Goal: Task Accomplishment & Management: Use online tool/utility

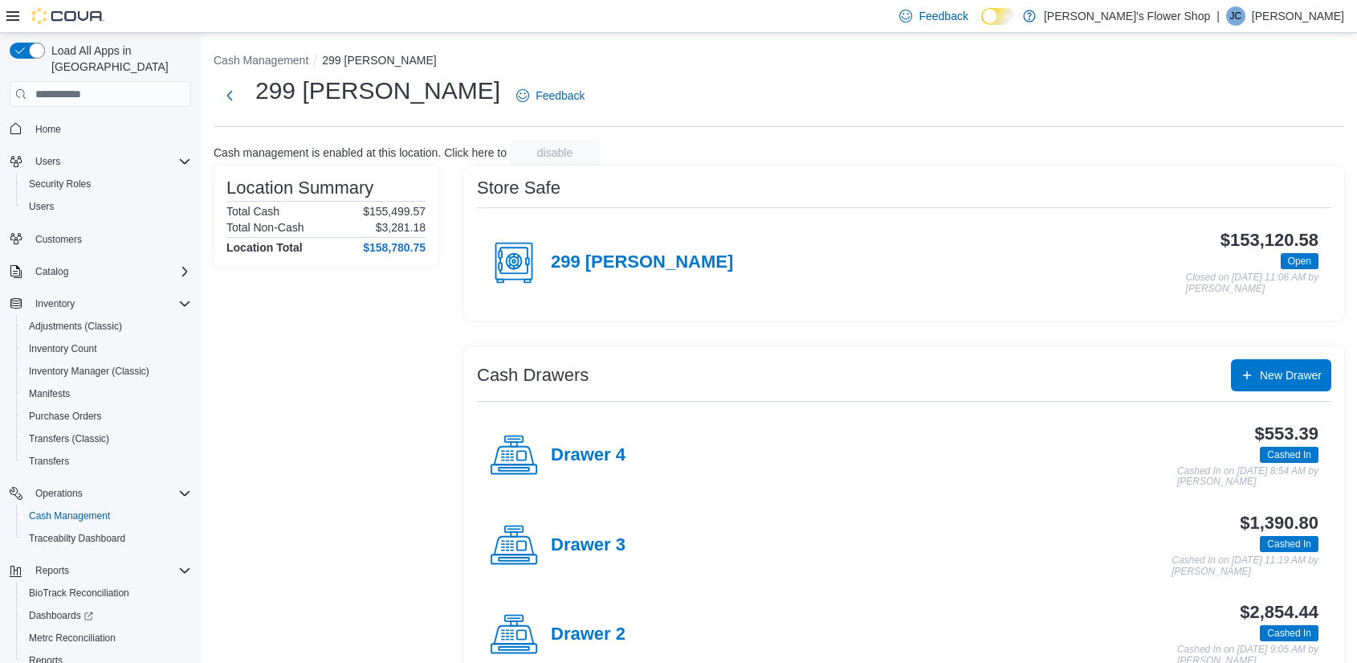
scroll to position [131, 0]
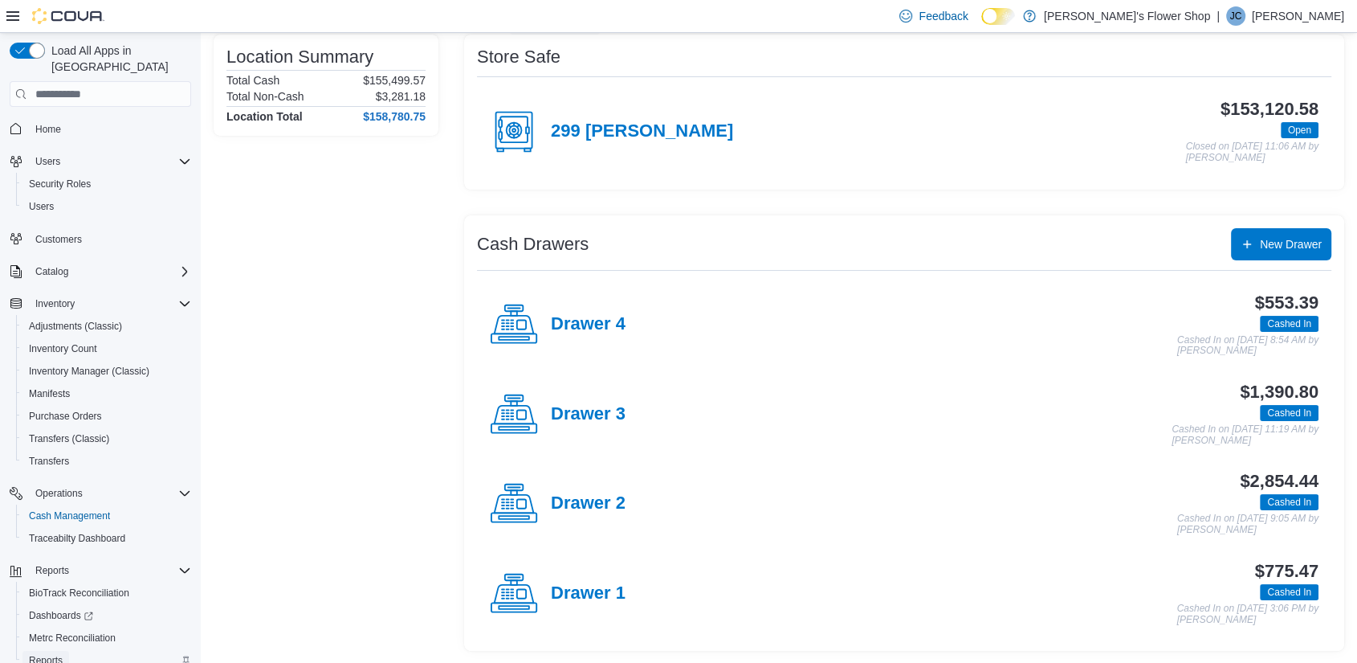
click at [44, 654] on span "Reports" at bounding box center [46, 660] width 34 height 13
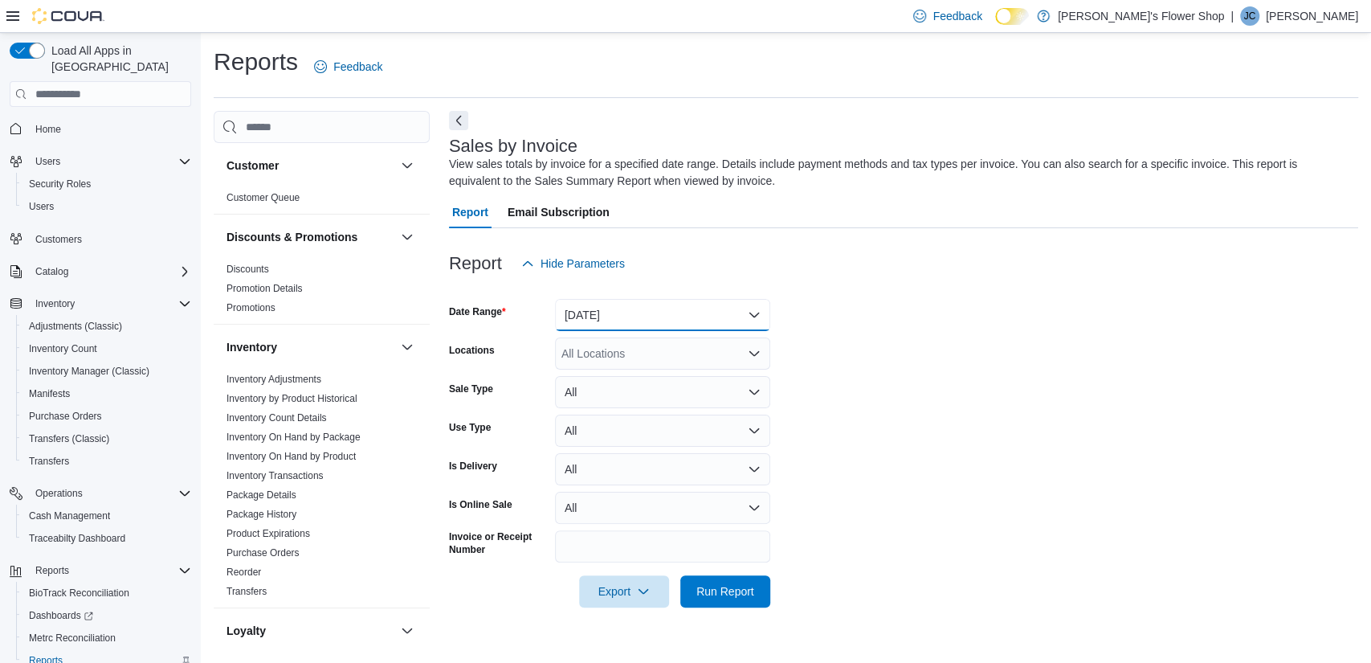
click at [608, 309] on button "[DATE]" at bounding box center [662, 315] width 215 height 32
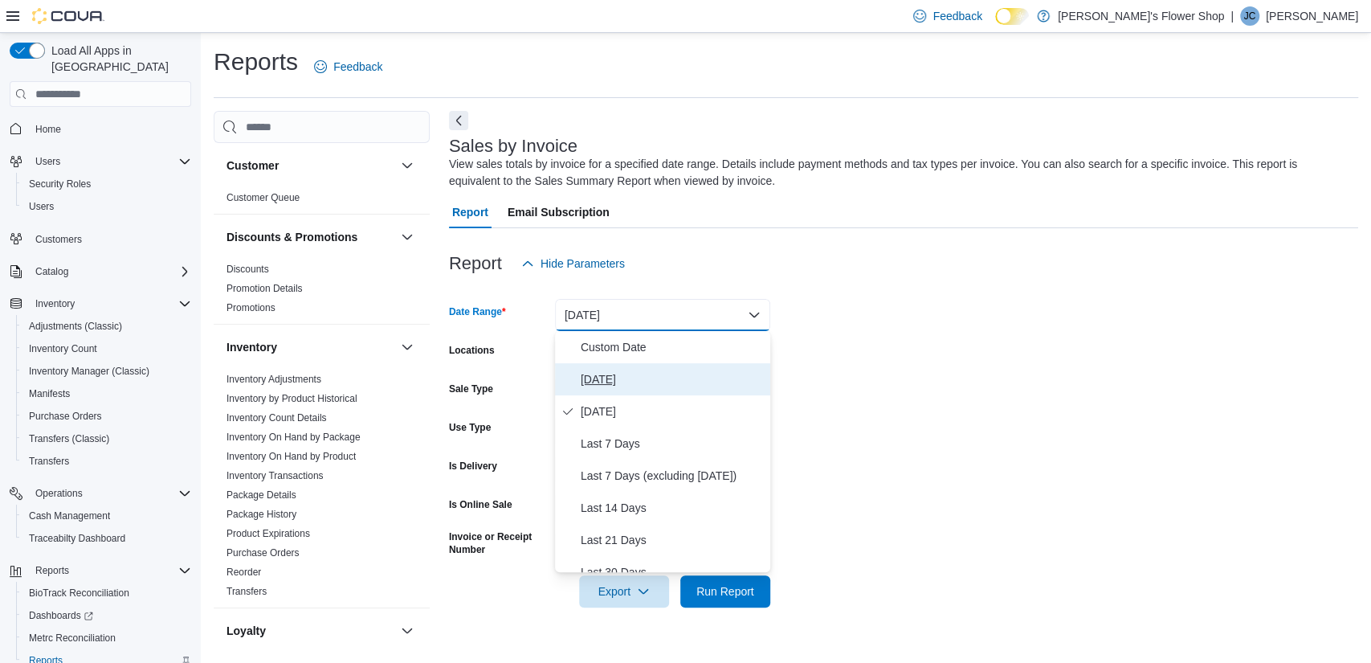
click at [618, 383] on span "[DATE]" at bounding box center [672, 378] width 183 height 19
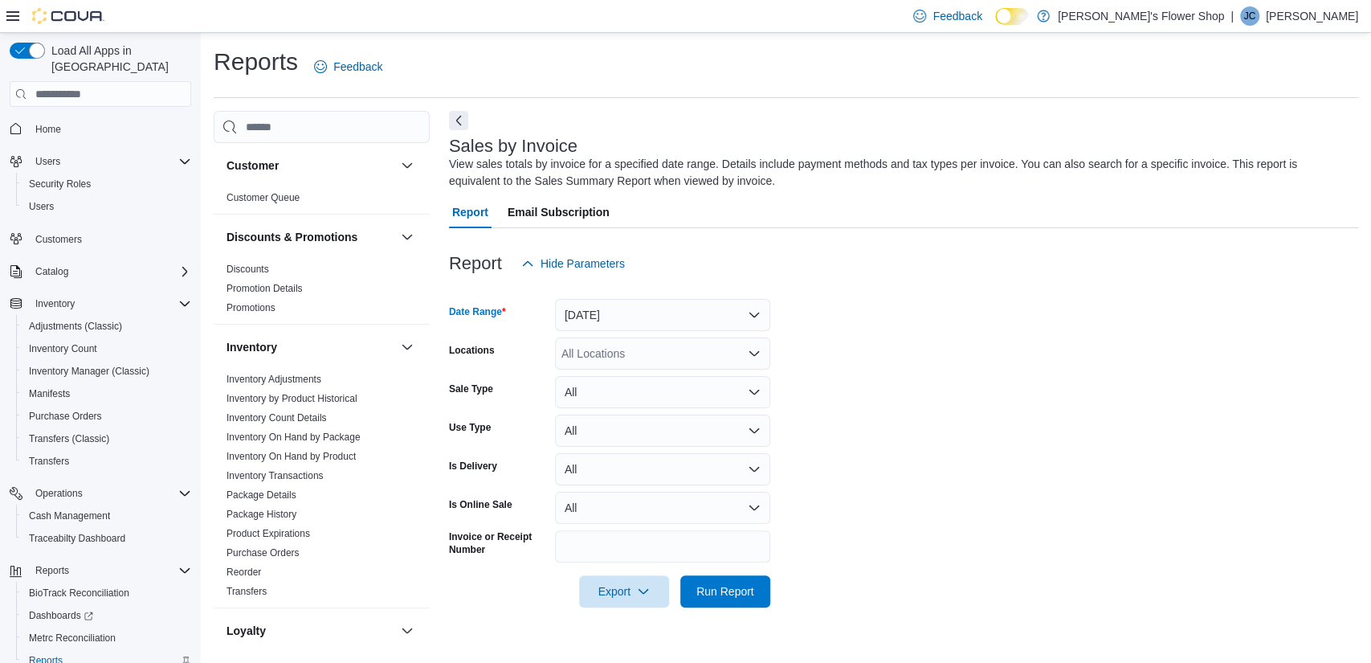
click at [675, 357] on div "All Locations" at bounding box center [662, 353] width 215 height 32
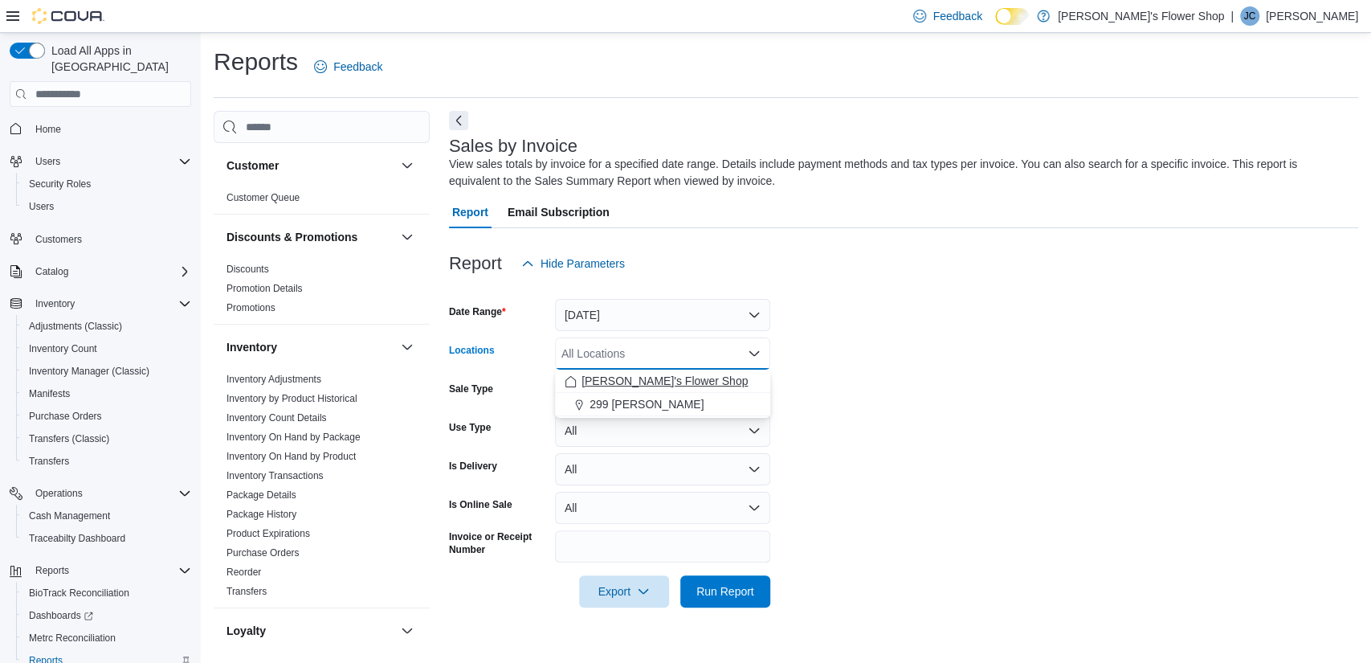
click at [677, 379] on span "[PERSON_NAME]'s Flower Shop" at bounding box center [665, 381] width 166 height 16
click at [677, 382] on span "299 [PERSON_NAME]" at bounding box center [647, 381] width 114 height 16
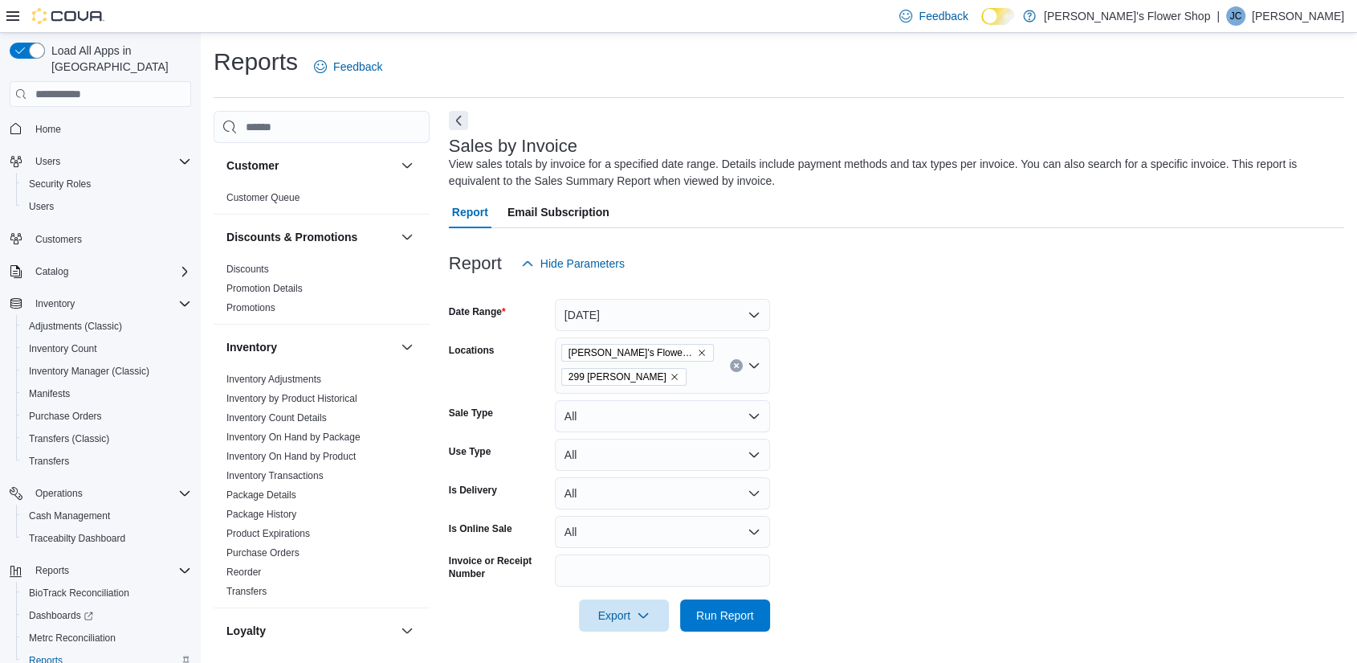
click at [906, 524] on form "Date Range [DATE] Locations [PERSON_NAME]'s Flower Shop 299 [PERSON_NAME] Sale …" at bounding box center [897, 456] width 896 height 352
click at [745, 612] on span "Run Report" at bounding box center [725, 614] width 58 height 16
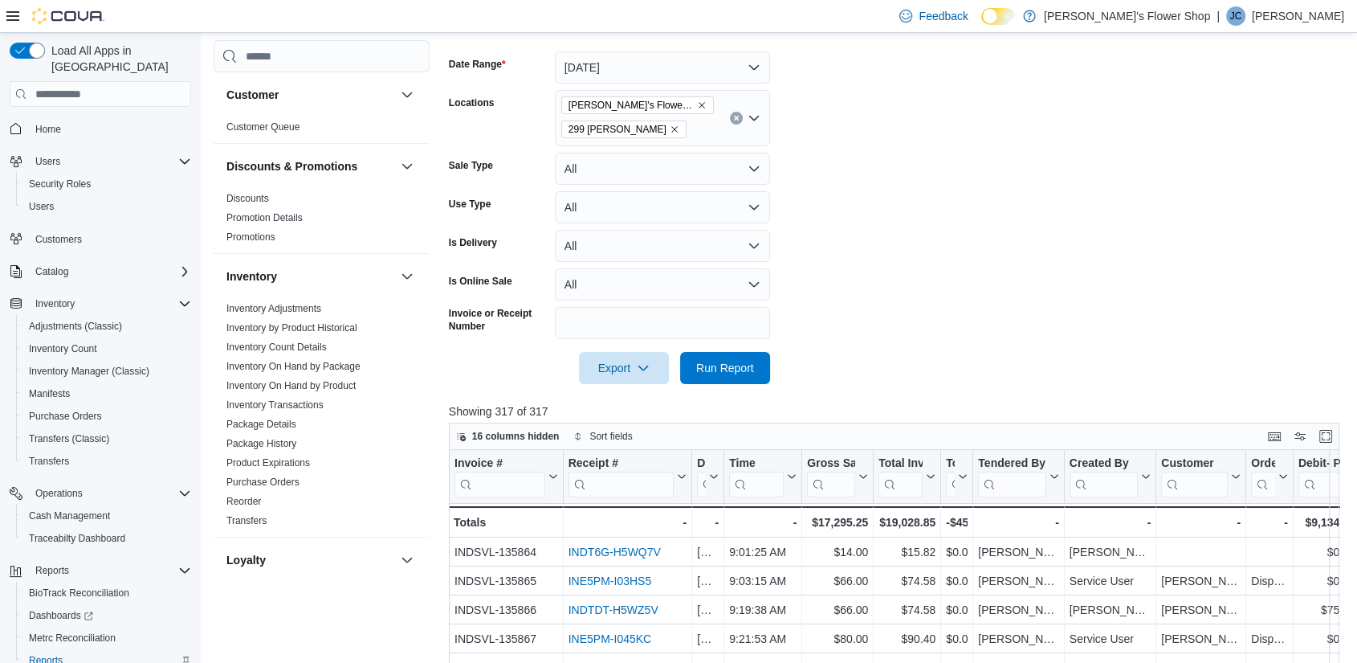
scroll to position [241, 0]
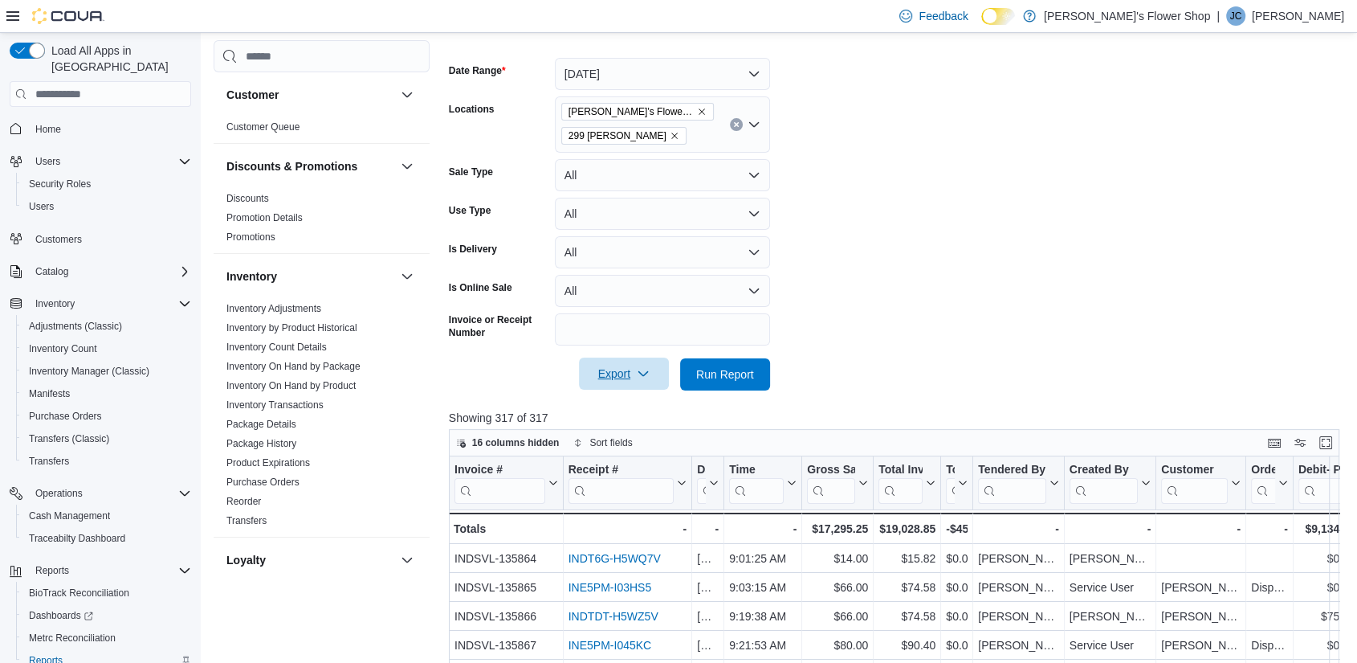
click at [643, 369] on icon "button" at bounding box center [643, 373] width 13 height 13
click at [649, 408] on span "Export to Excel" at bounding box center [626, 406] width 72 height 13
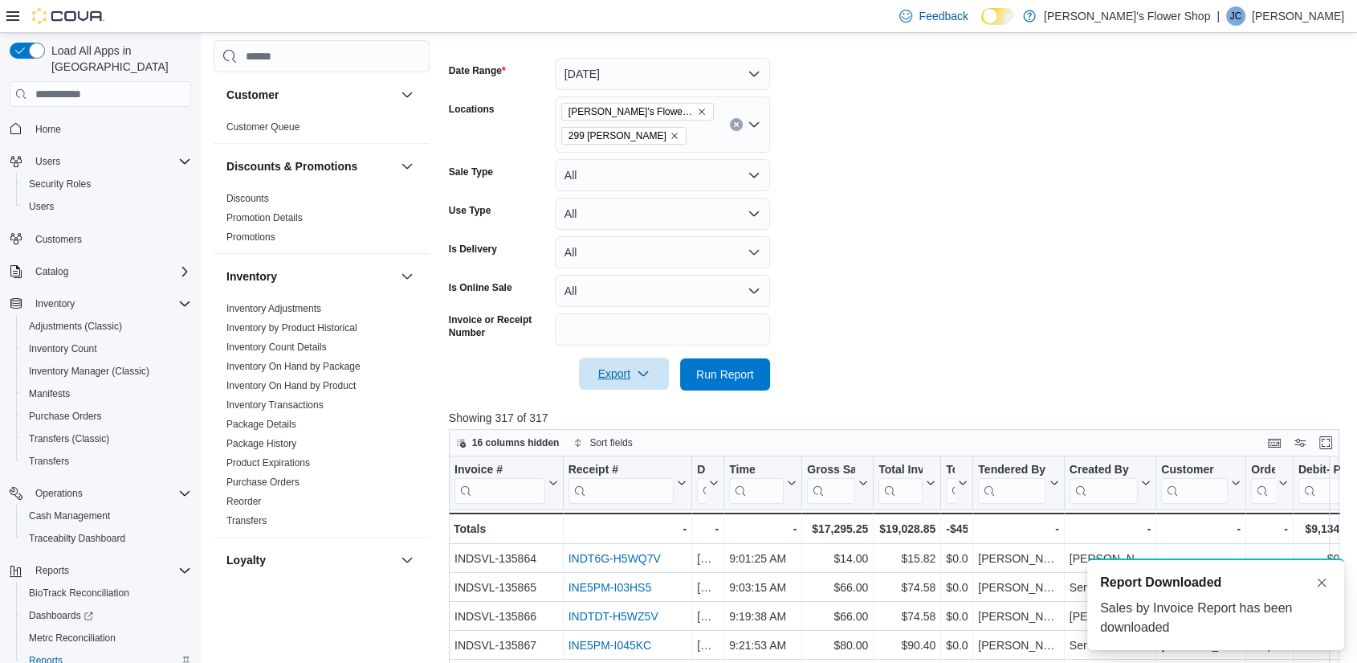
scroll to position [0, 0]
